Goal: Task Accomplishment & Management: Complete application form

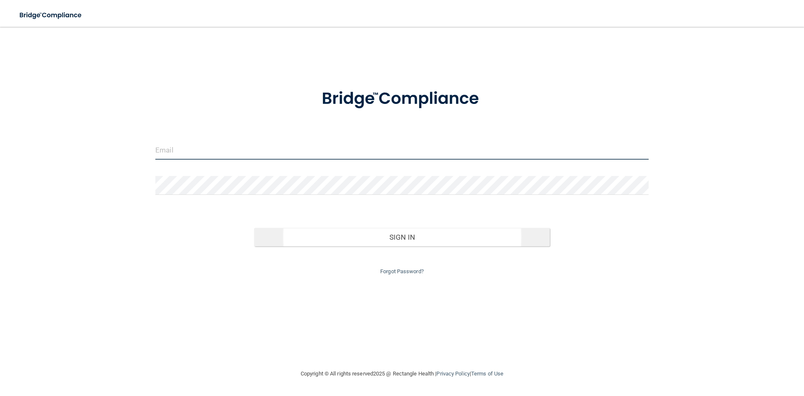
type input "[PERSON_NAME][EMAIL_ADDRESS][DOMAIN_NAME]"
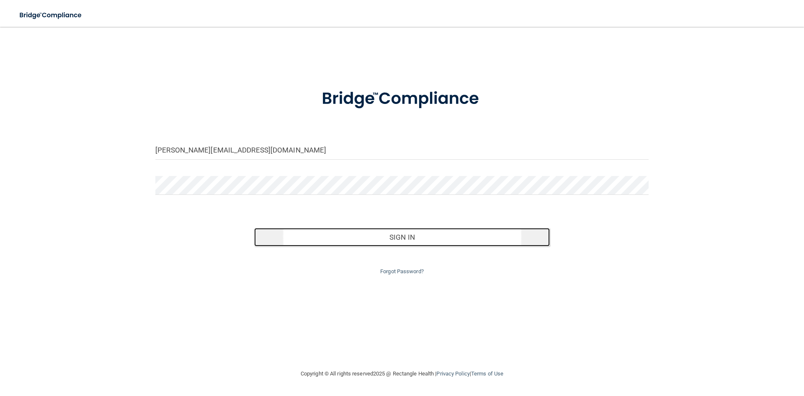
click at [398, 234] on button "Sign In" at bounding box center [402, 237] width 296 height 18
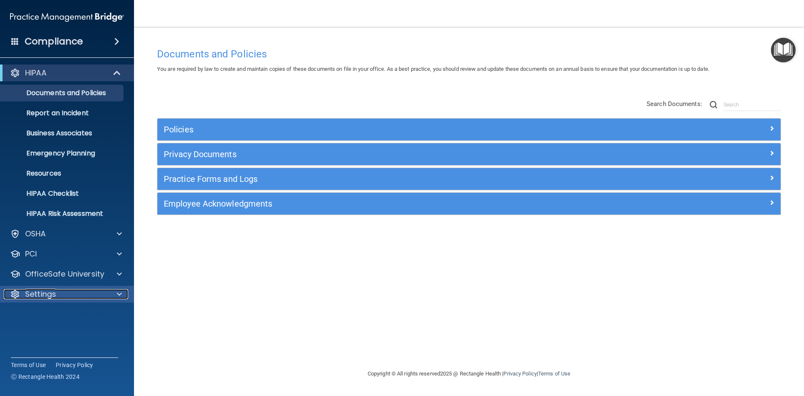
click at [118, 291] on span at bounding box center [119, 294] width 5 height 10
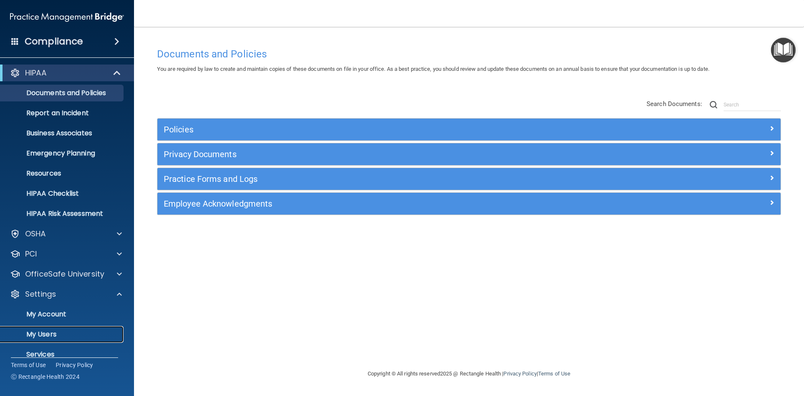
click at [55, 330] on p "My Users" at bounding box center [62, 334] width 114 height 8
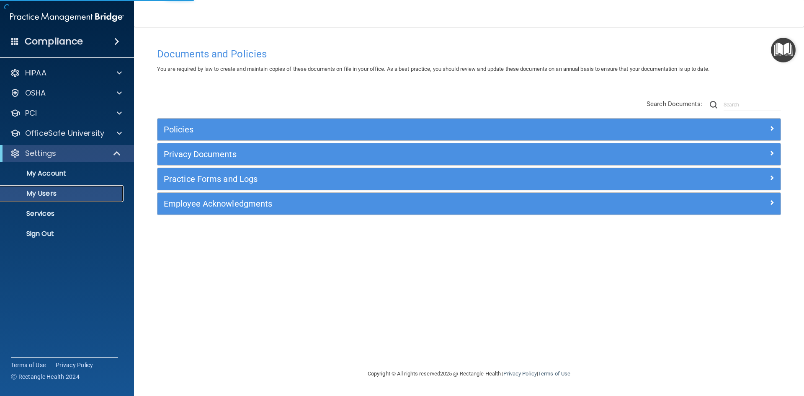
select select "20"
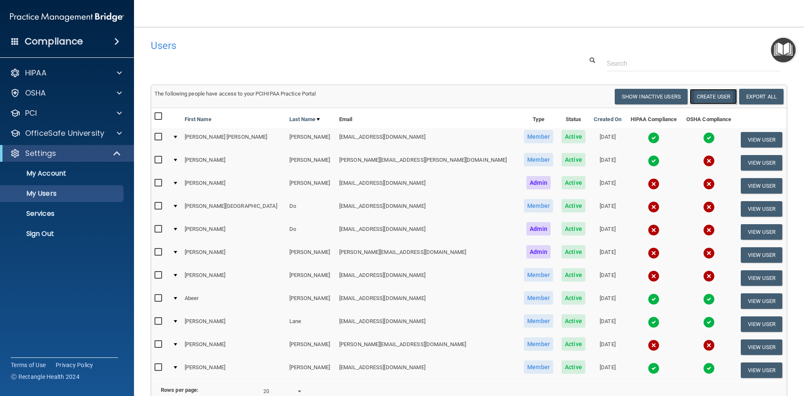
click at [710, 95] on button "Create User" at bounding box center [712, 96] width 47 height 15
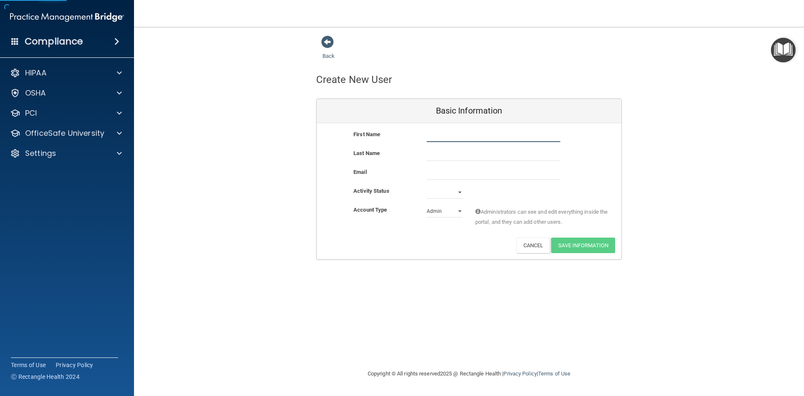
click at [429, 134] on input "text" at bounding box center [494, 135] width 134 height 13
type input "[PERSON_NAME]"
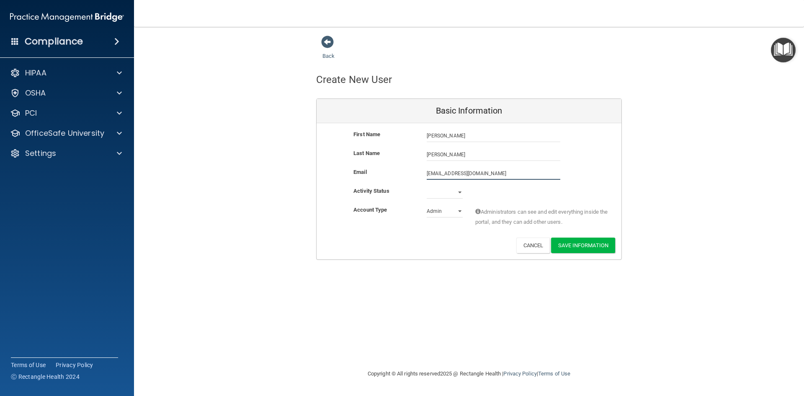
type input "[EMAIL_ADDRESS][DOMAIN_NAME]"
click at [459, 191] on select "Active Inactive" at bounding box center [445, 192] width 36 height 13
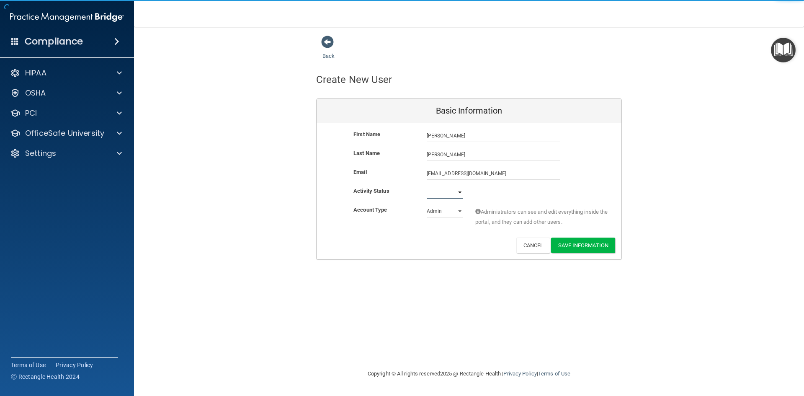
select select "active"
click at [427, 186] on select "Active Inactive" at bounding box center [445, 192] width 36 height 13
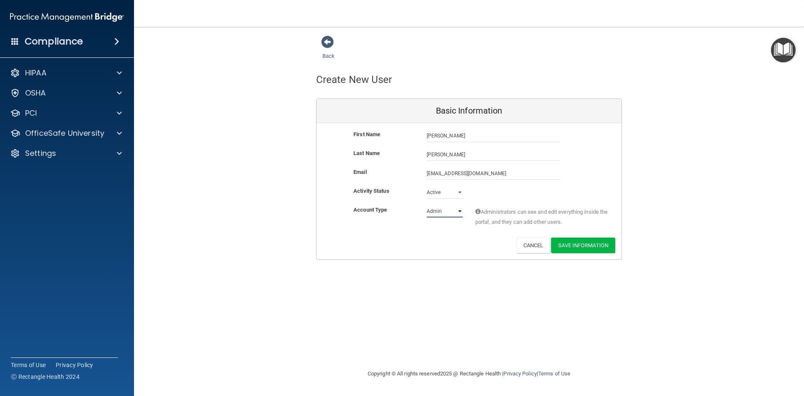
click at [459, 212] on select "Admin Member" at bounding box center [445, 211] width 36 height 13
select select "practice_member"
click at [427, 205] on select "Admin Member" at bounding box center [445, 211] width 36 height 13
click at [603, 244] on button "Save Information" at bounding box center [583, 244] width 64 height 15
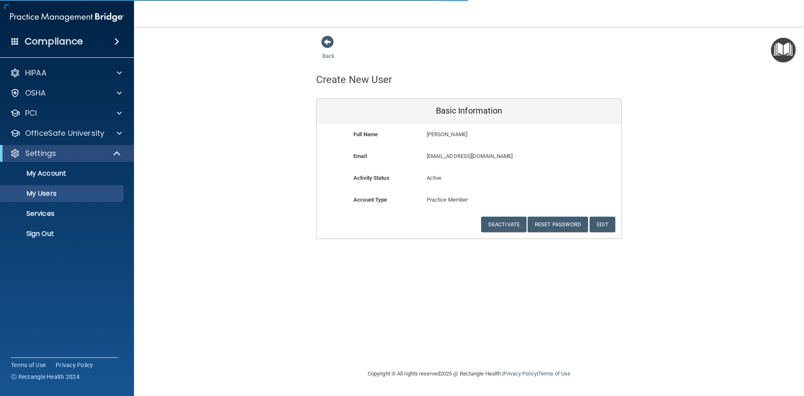
select select "20"
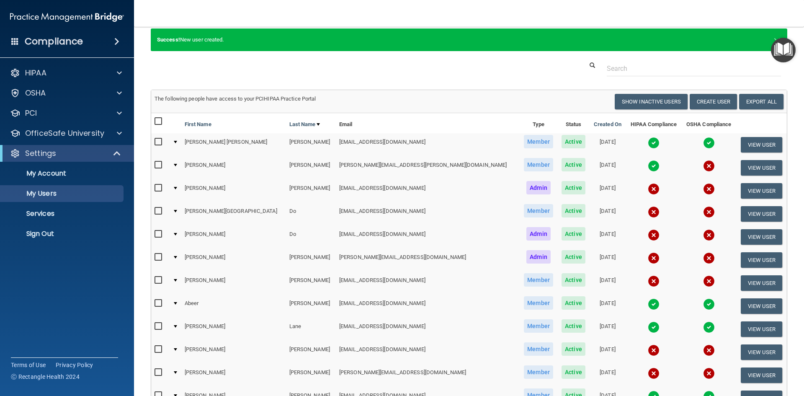
scroll to position [42, 0]
